Goal: Go to known website: Access a specific website the user already knows

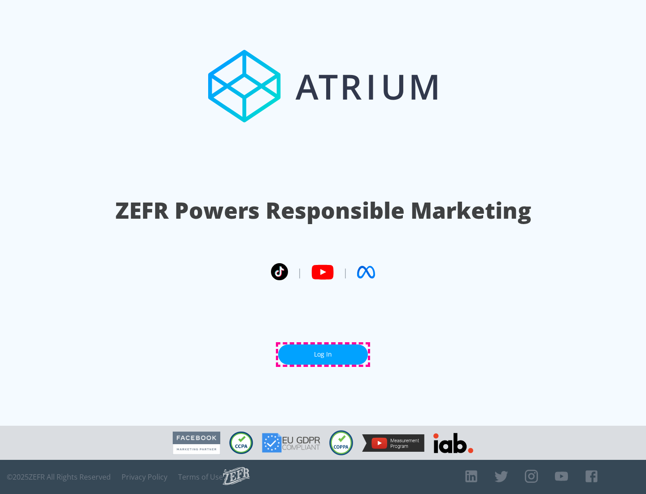
click at [323, 354] on link "Log In" at bounding box center [323, 354] width 90 height 20
